Goal: Information Seeking & Learning: Learn about a topic

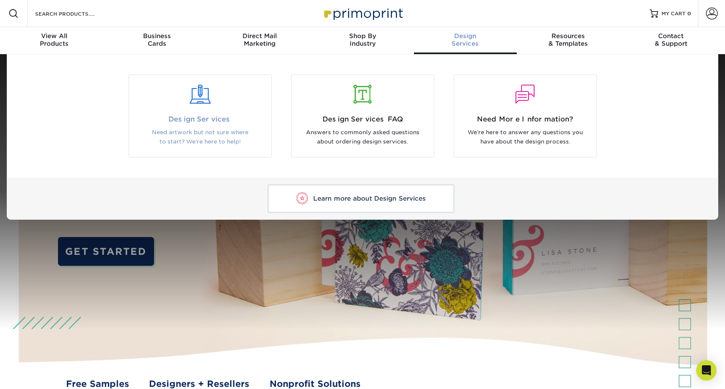
click at [210, 127] on div "Design Services Need artwork but not sure where to start? We're here to help!" at bounding box center [200, 130] width 142 height 33
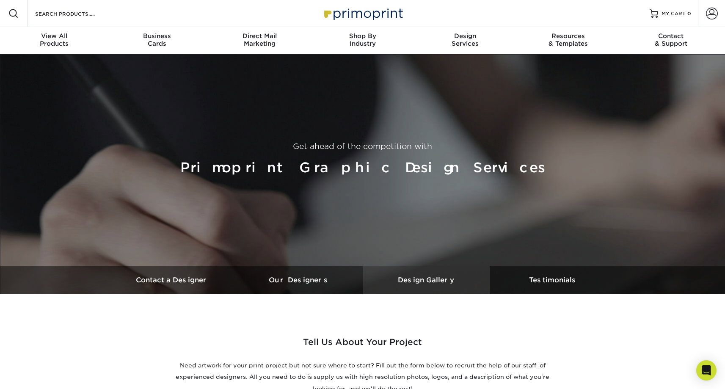
click at [415, 283] on h3 "Design Gallery" at bounding box center [426, 280] width 127 height 8
